Goal: Communication & Community: Answer question/provide support

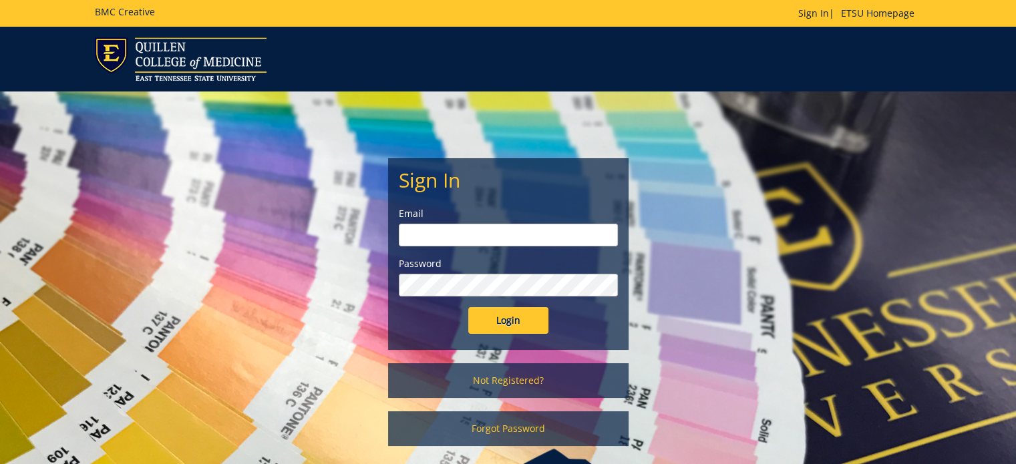
type input "[PERSON_NAME][EMAIL_ADDRESS][DOMAIN_NAME]"
click at [497, 327] on input "Login" at bounding box center [508, 320] width 80 height 27
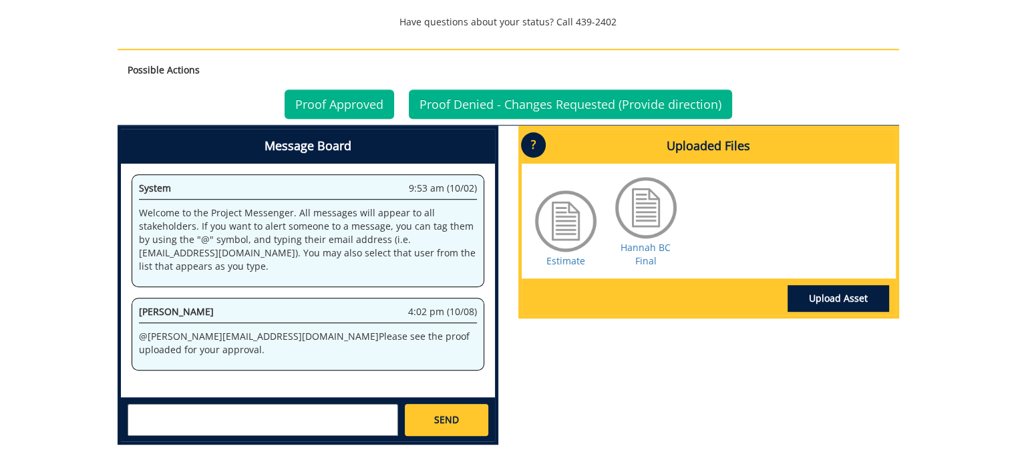
scroll to position [868, 0]
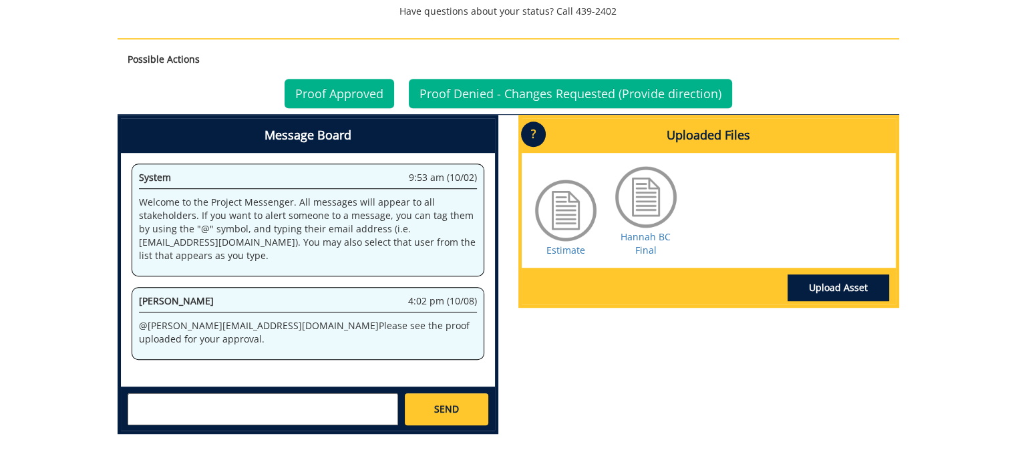
click at [196, 407] on textarea at bounding box center [263, 409] width 270 height 32
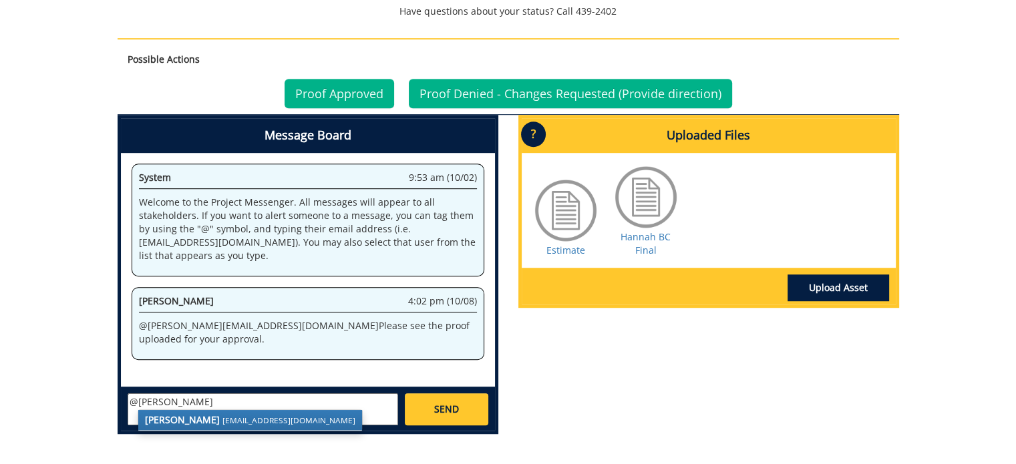
drag, startPoint x: 206, startPoint y: 416, endPoint x: 433, endPoint y: 416, distance: 227.0
click at [222, 415] on small "[EMAIL_ADDRESS][DOMAIN_NAME]" at bounding box center [288, 420] width 133 height 11
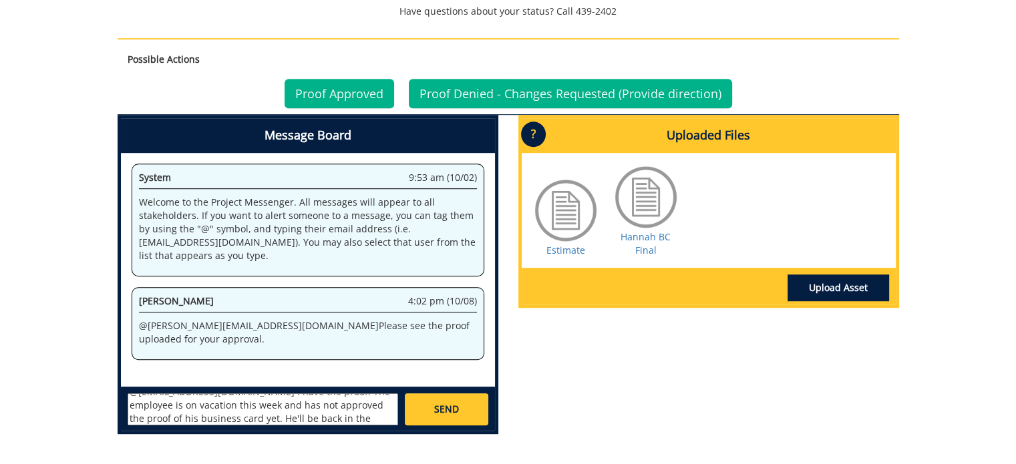
scroll to position [23, 0]
type textarea "@[EMAIL_ADDRESS][DOMAIN_NAME] I have the proof. The employee is on vacation thi…"
click at [435, 409] on span "SEND" at bounding box center [446, 409] width 25 height 13
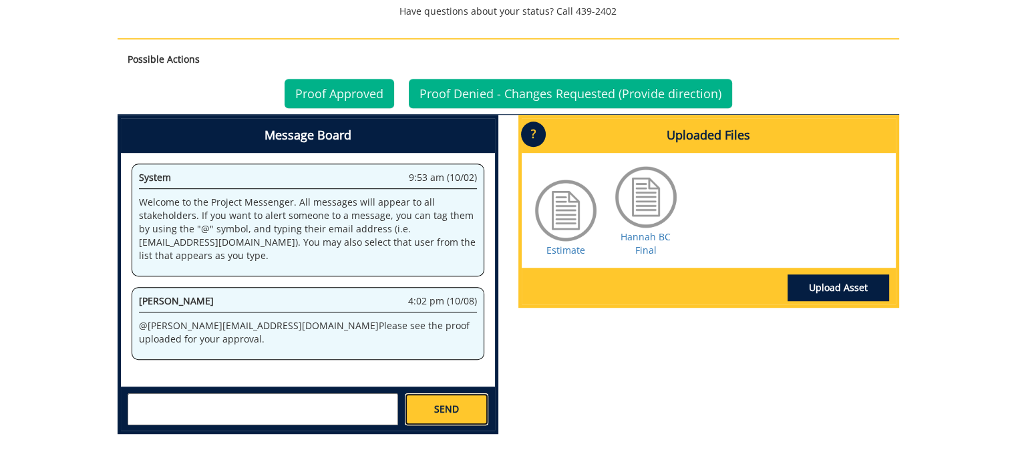
scroll to position [0, 0]
